Goal: Navigation & Orientation: Find specific page/section

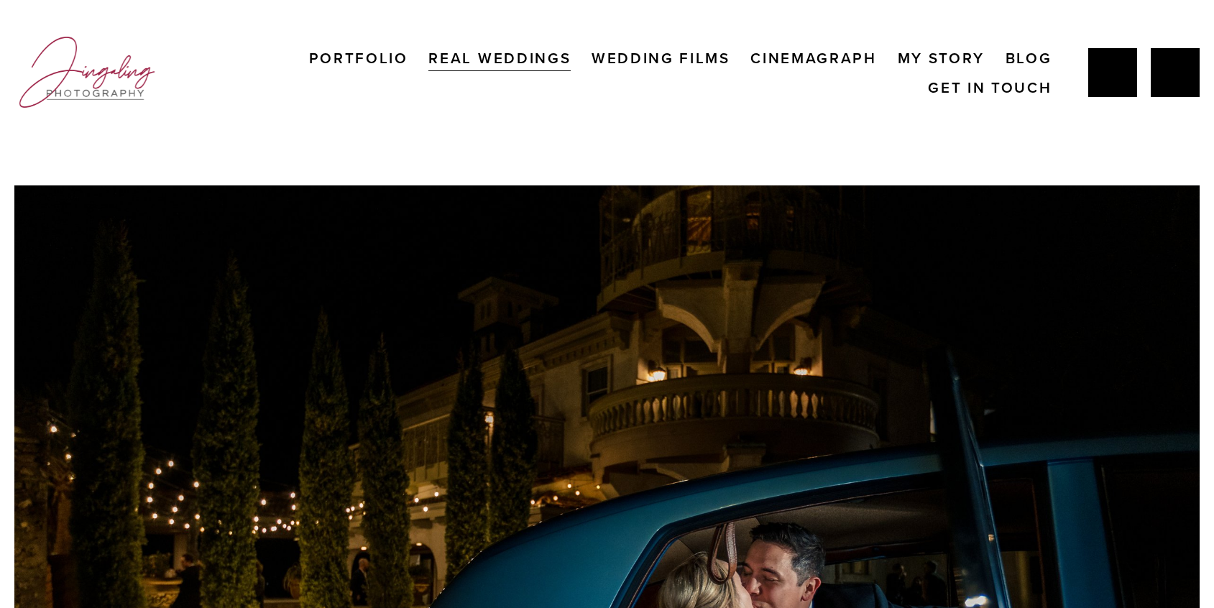
click at [784, 63] on link "Cinemagraph" at bounding box center [813, 57] width 126 height 29
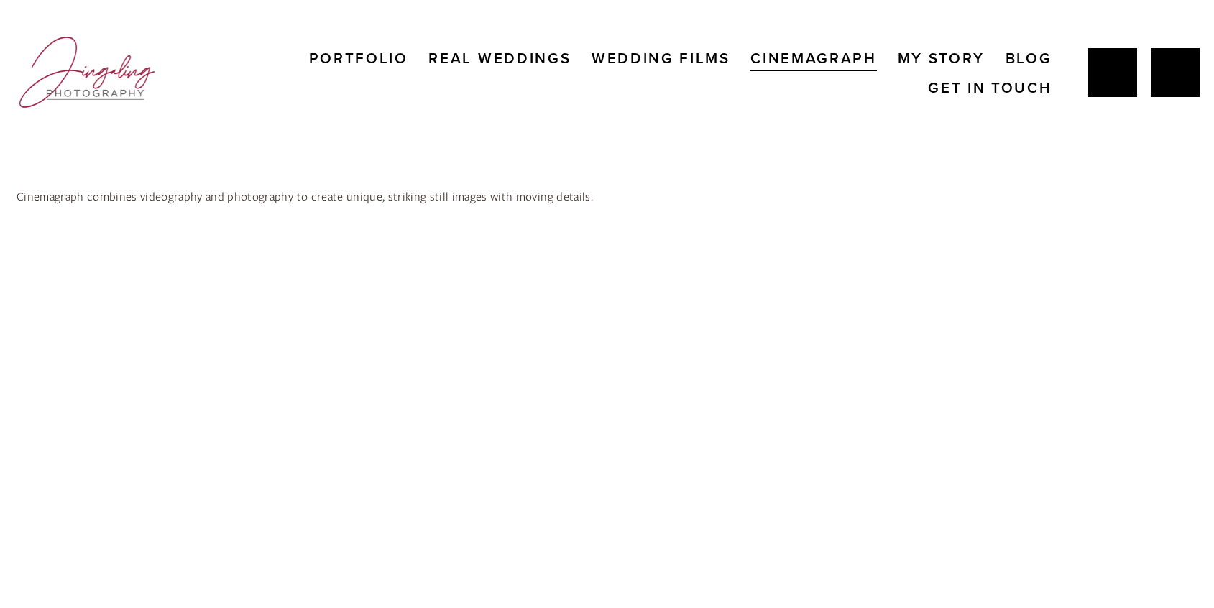
click at [354, 64] on link "Portfolio" at bounding box center [358, 57] width 99 height 29
